Goal: Information Seeking & Learning: Understand process/instructions

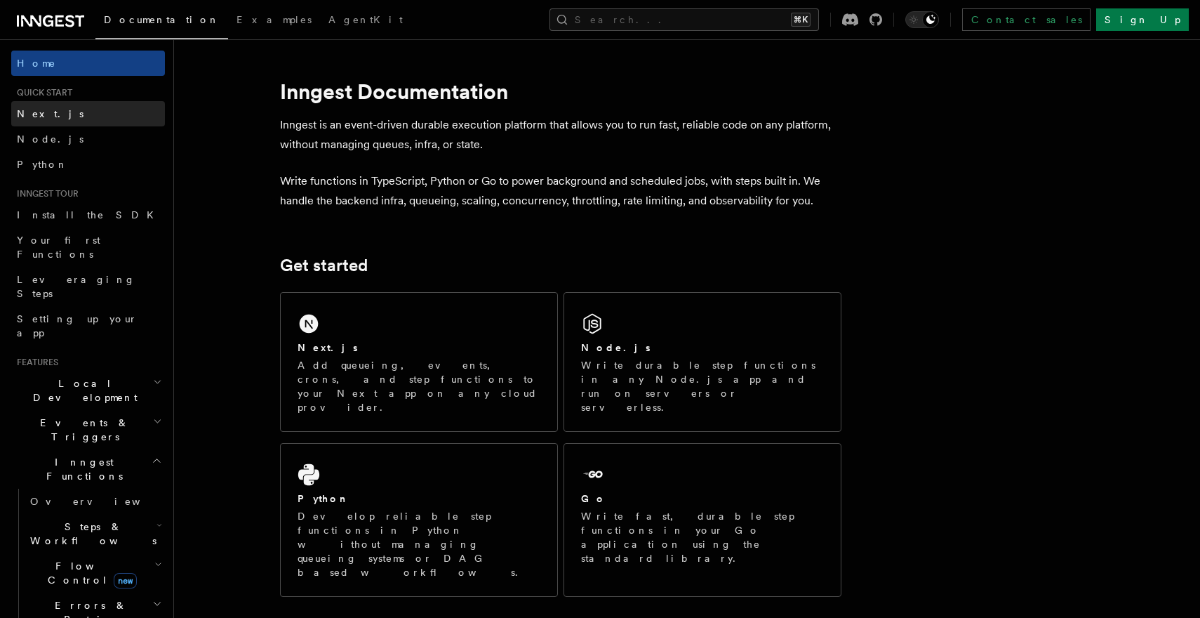
click at [82, 113] on link "Next.js" at bounding box center [88, 113] width 154 height 25
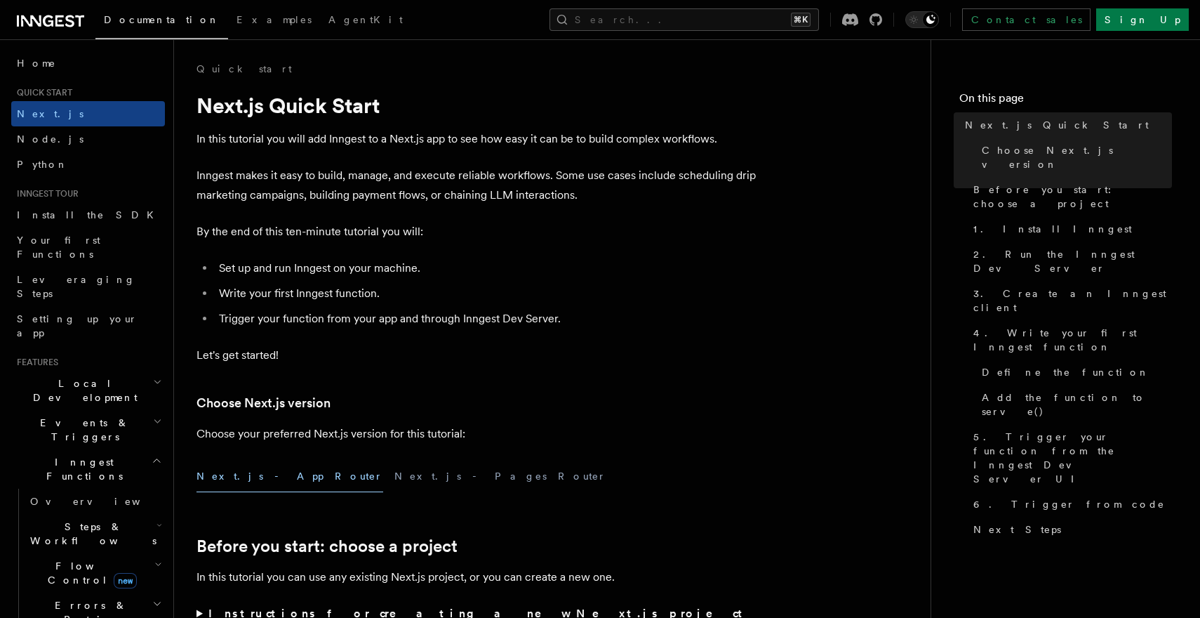
click at [250, 200] on p "Inngest makes it easy to build, manage, and execute reliable workflows. Some us…" at bounding box center [478, 185] width 562 height 39
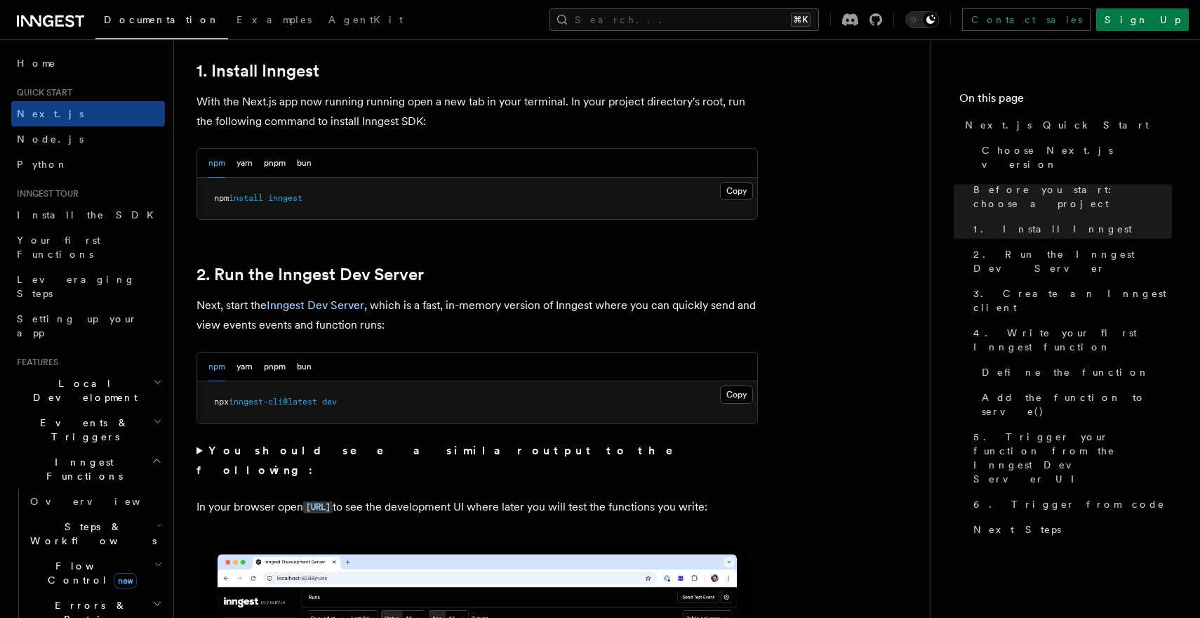
scroll to position [778, 0]
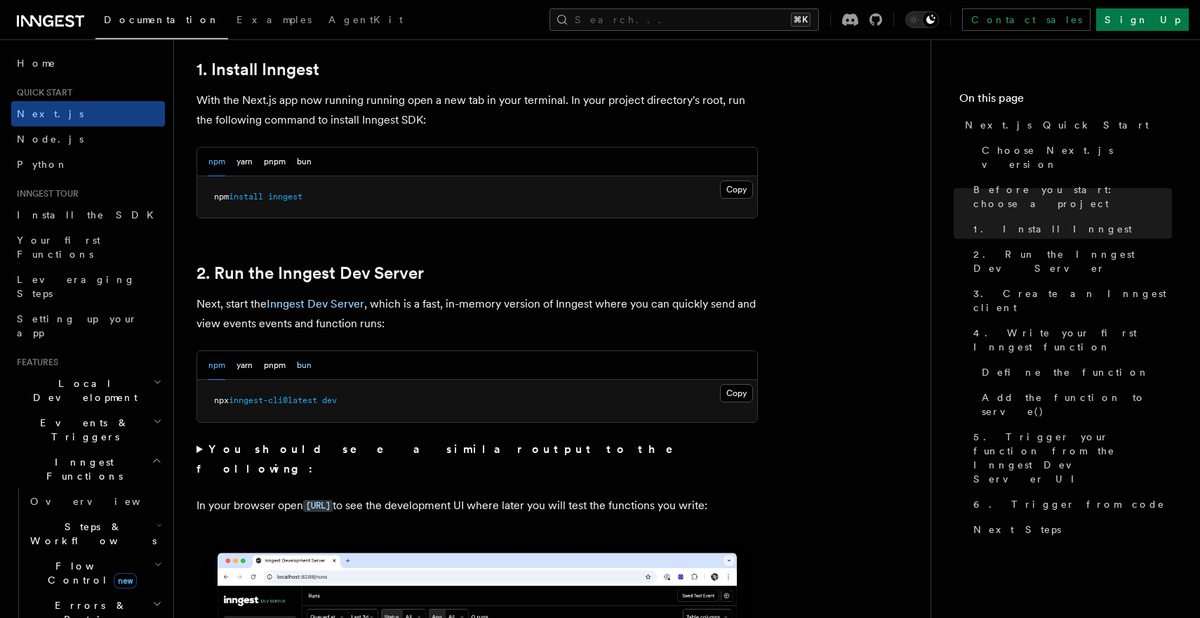
click at [308, 366] on button "bun" at bounding box center [304, 365] width 15 height 29
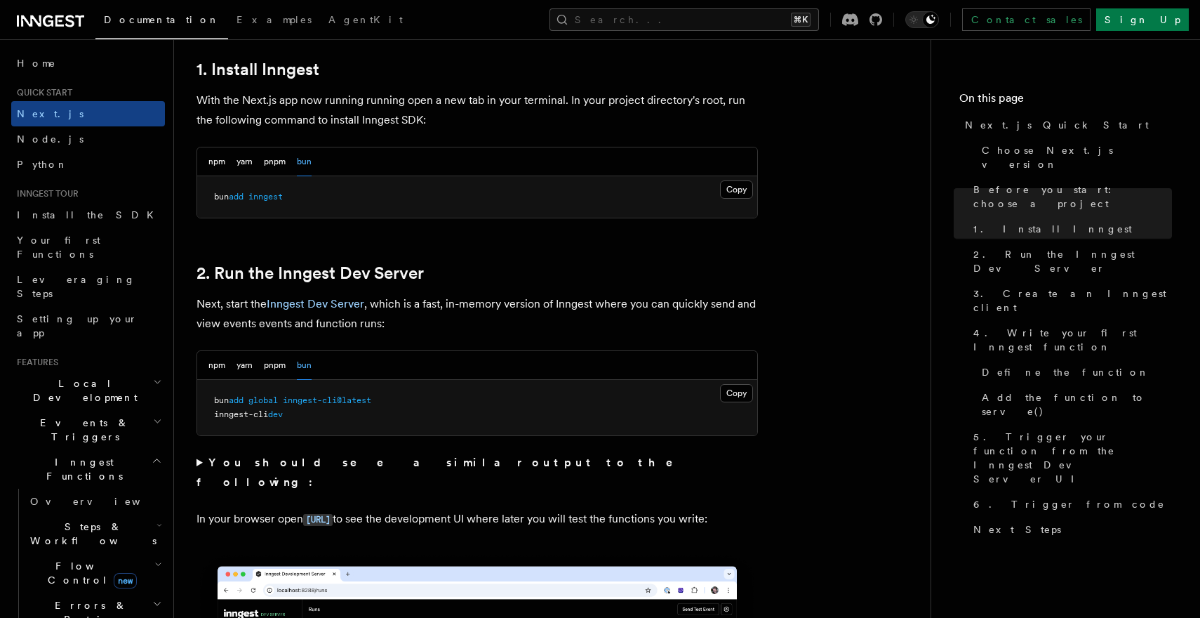
click at [407, 399] on pre "bun add global inngest-cli@latest inngest-cli dev" at bounding box center [477, 407] width 560 height 55
click at [399, 396] on pre "bun add global inngest-cli@latest inngest-cli dev" at bounding box center [477, 407] width 560 height 55
click at [744, 393] on button "Copy Copied" at bounding box center [736, 393] width 33 height 18
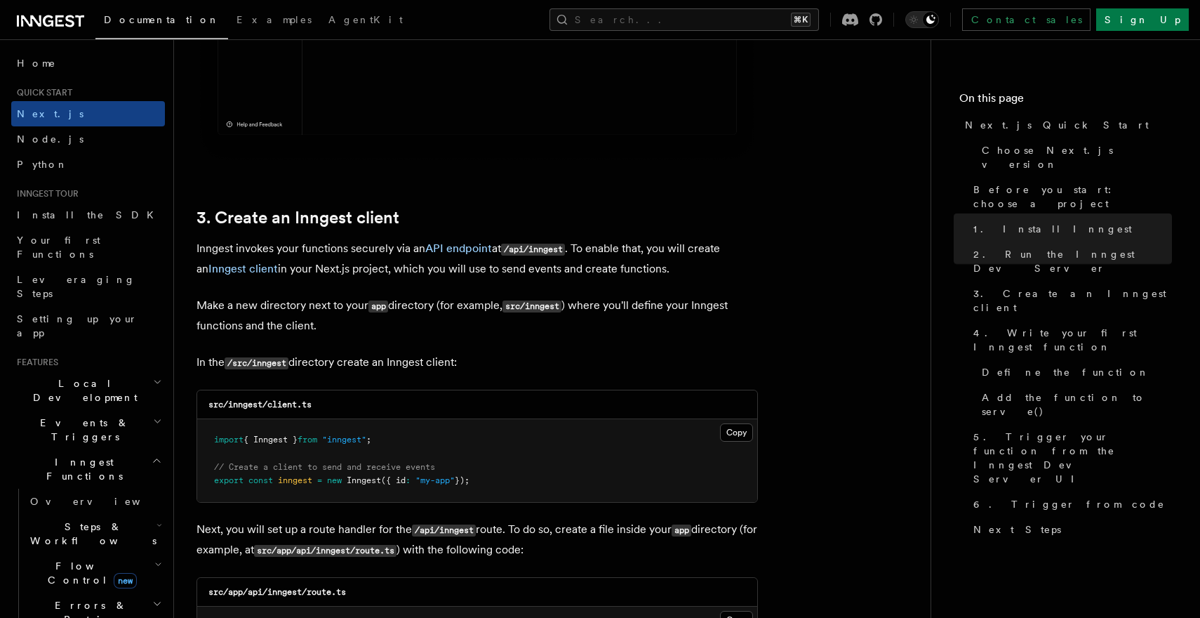
scroll to position [1521, 0]
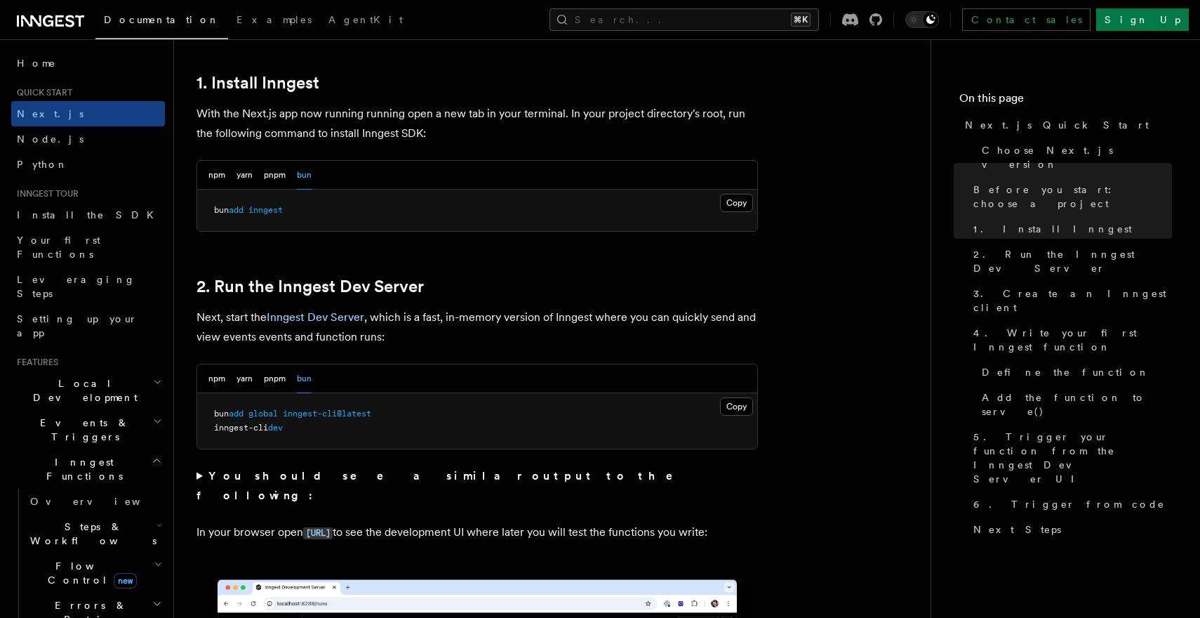
scroll to position [766, 0]
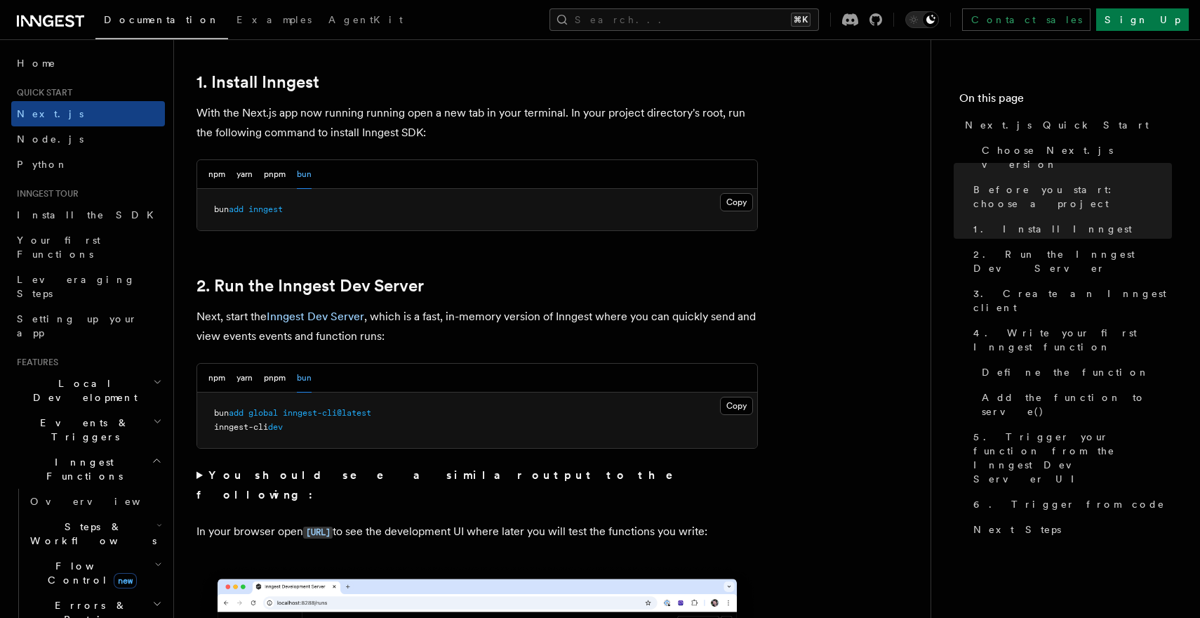
click at [632, 289] on h2 "2. Run the Inngest Dev Server" at bounding box center [478, 286] width 562 height 20
click at [632, 288] on h2 "2. Run the Inngest Dev Server" at bounding box center [478, 286] width 562 height 20
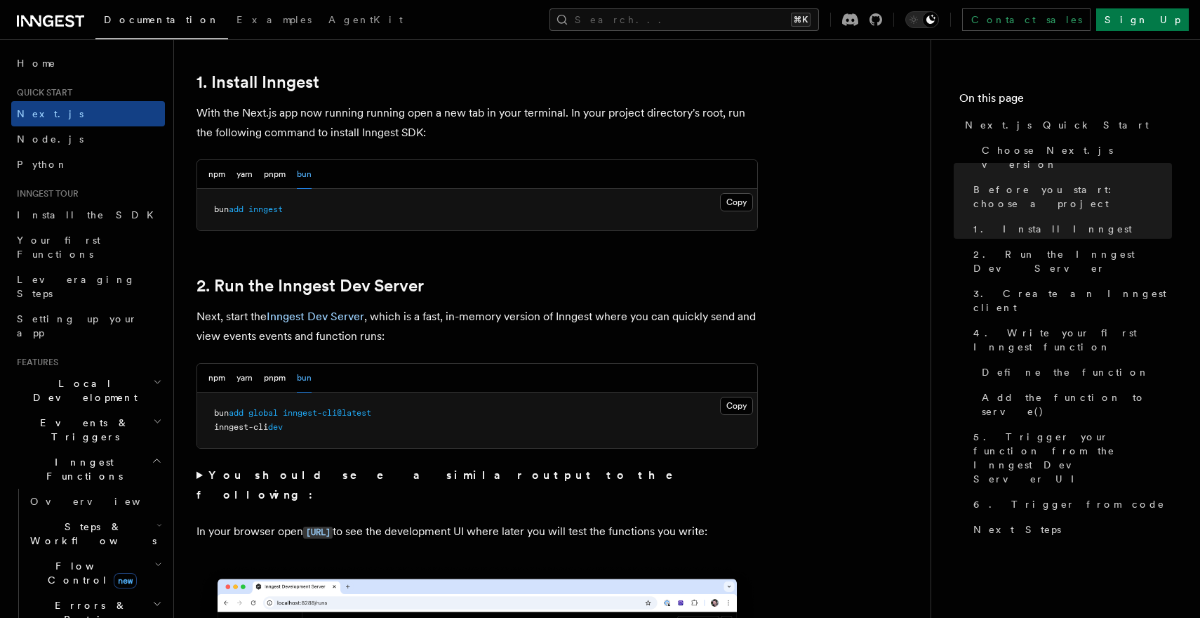
click at [626, 290] on h2 "2. Run the Inngest Dev Server" at bounding box center [478, 286] width 562 height 20
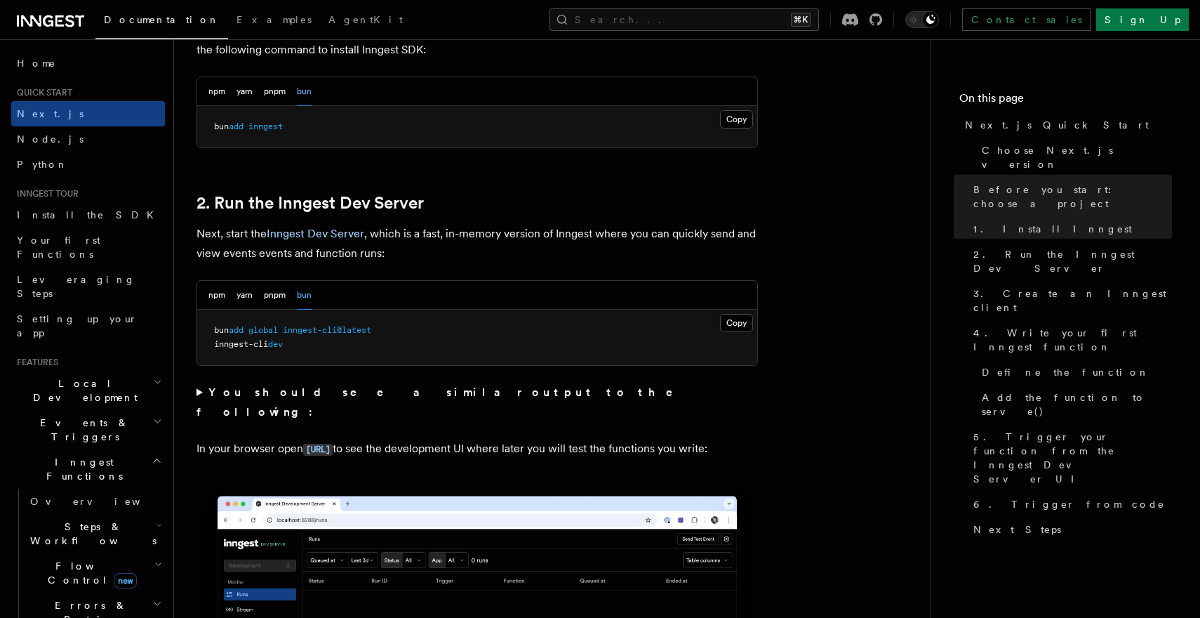
scroll to position [867, 0]
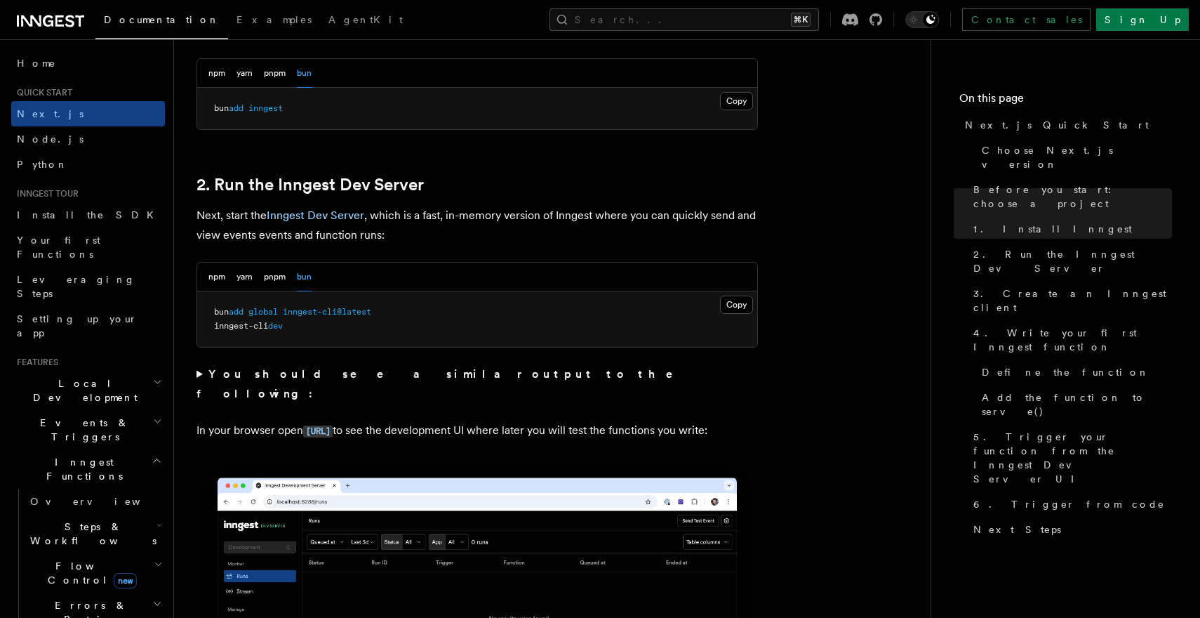
drag, startPoint x: 307, startPoint y: 326, endPoint x: 189, endPoint y: 326, distance: 117.9
copy span "inngest-cli dev"
click at [592, 191] on h2 "2. Run the Inngest Dev Server" at bounding box center [478, 185] width 562 height 20
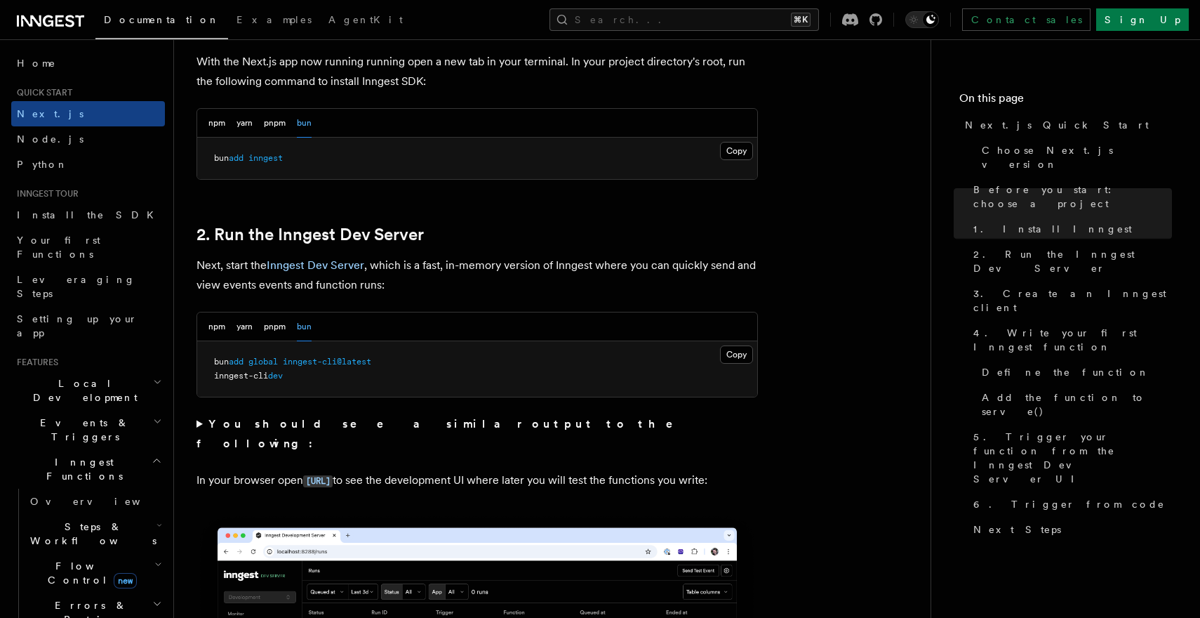
scroll to position [818, 0]
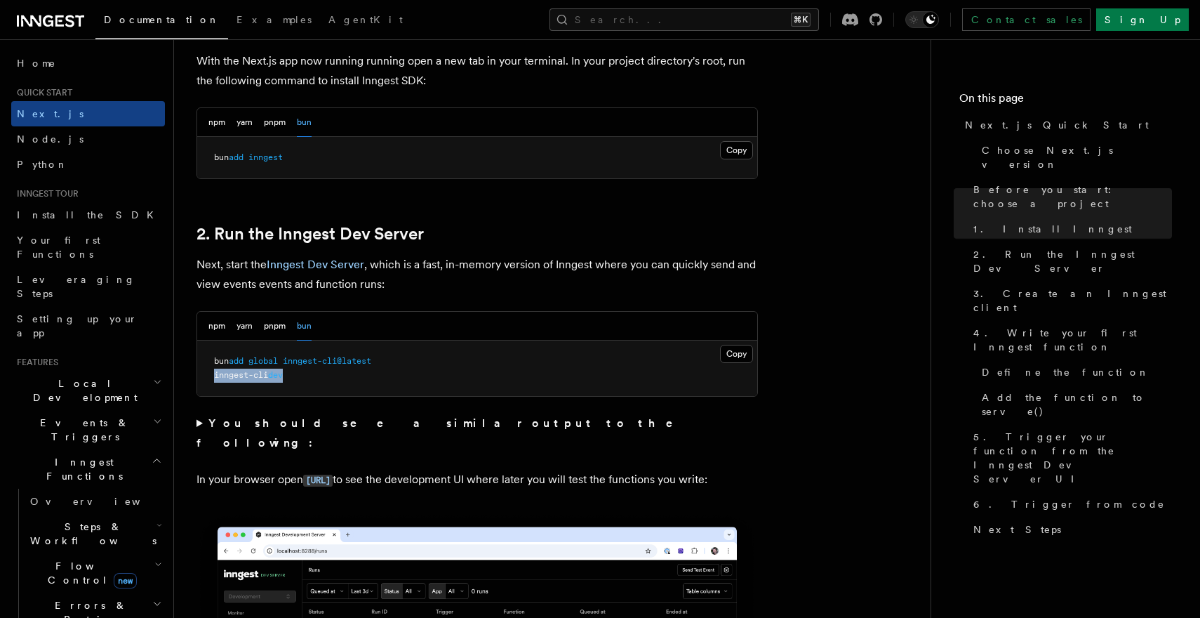
drag, startPoint x: 298, startPoint y: 376, endPoint x: 198, endPoint y: 376, distance: 100.4
click at [198, 376] on pre "bun add global inngest-cli@latest inngest-cli dev" at bounding box center [477, 367] width 560 height 55
copy span "inngest-cli dev"
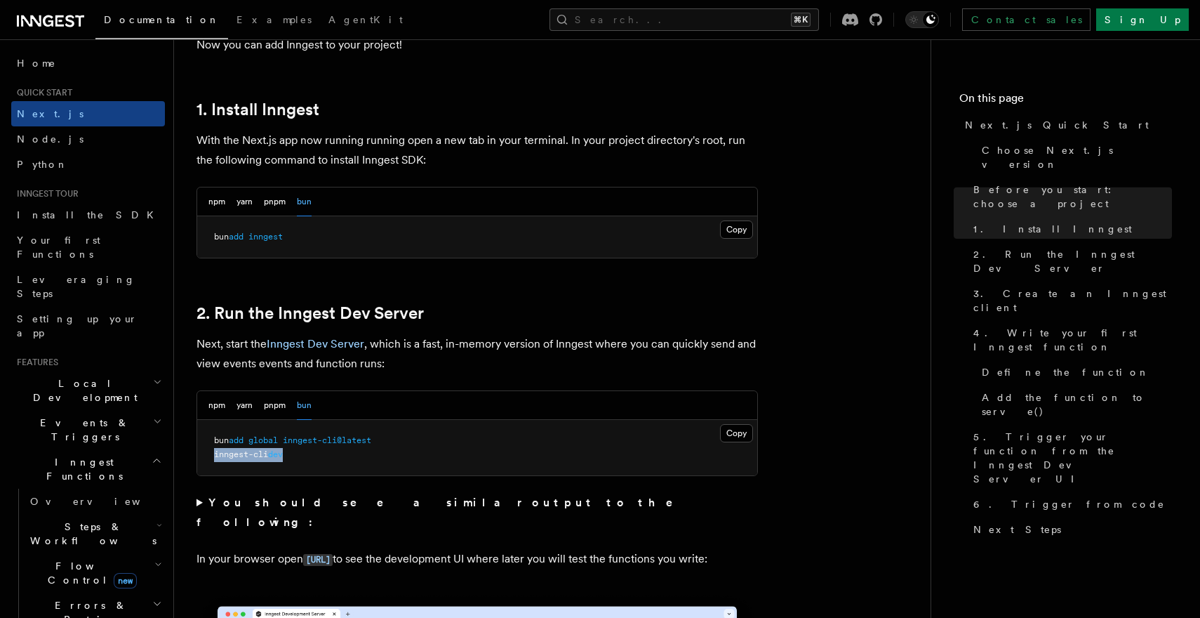
scroll to position [735, 0]
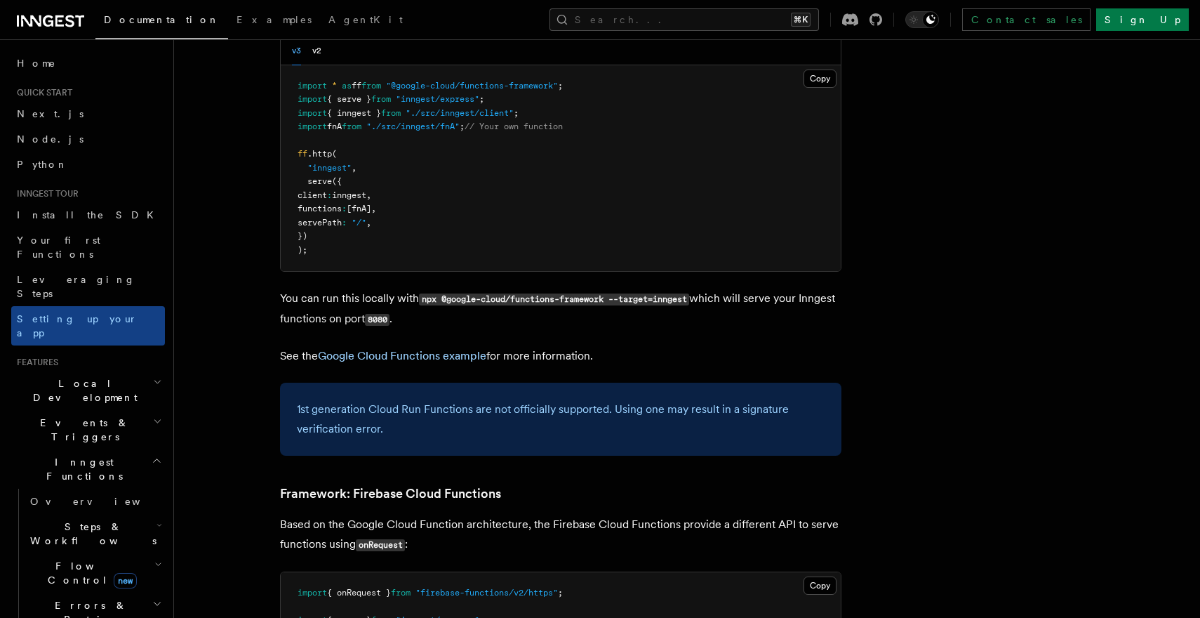
scroll to position [5962, 0]
